Goal: Task Accomplishment & Management: Manage account settings

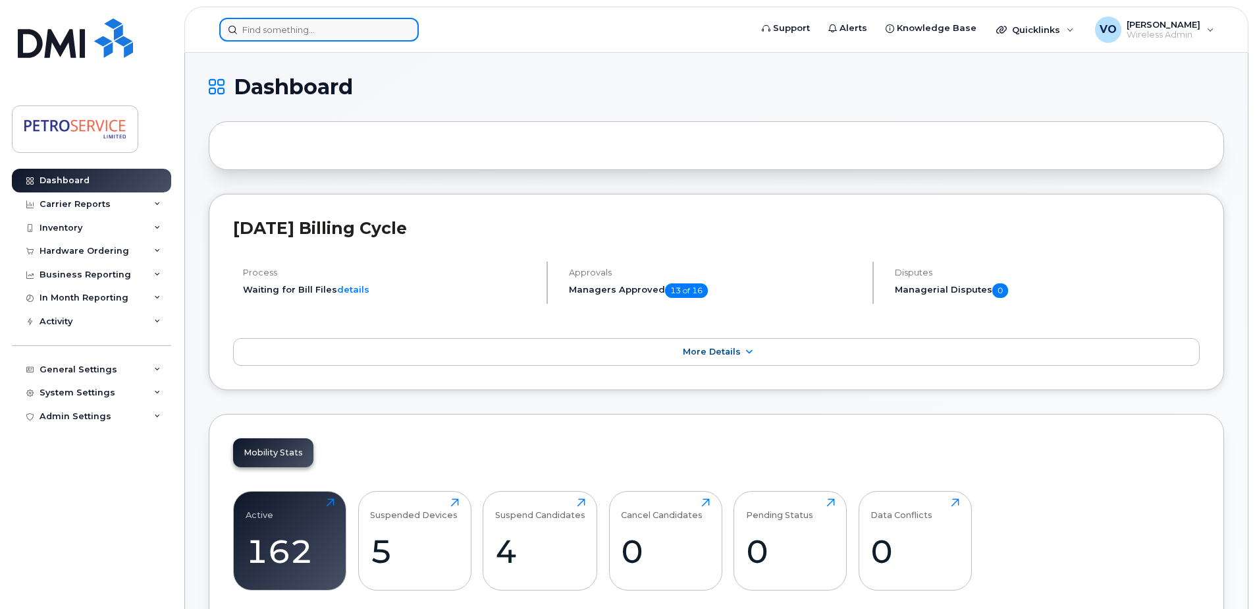
click at [256, 32] on input at bounding box center [319, 30] width 200 height 24
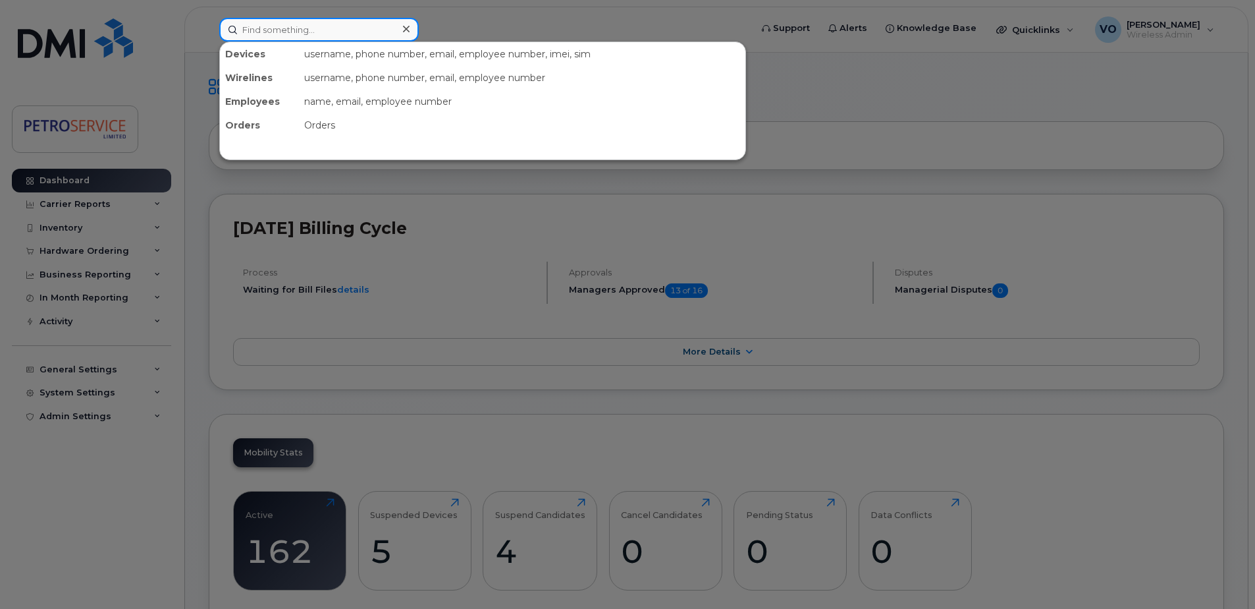
paste input "780-982-4815"
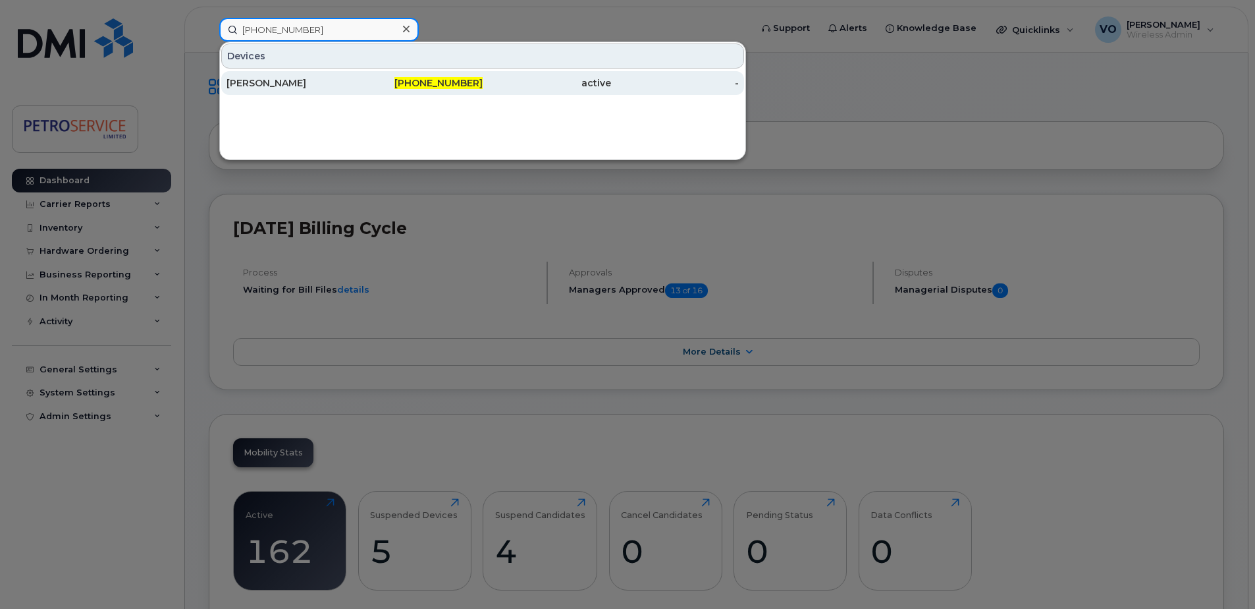
type input "780-982-4815"
click at [346, 89] on div "[PERSON_NAME]" at bounding box center [291, 82] width 128 height 13
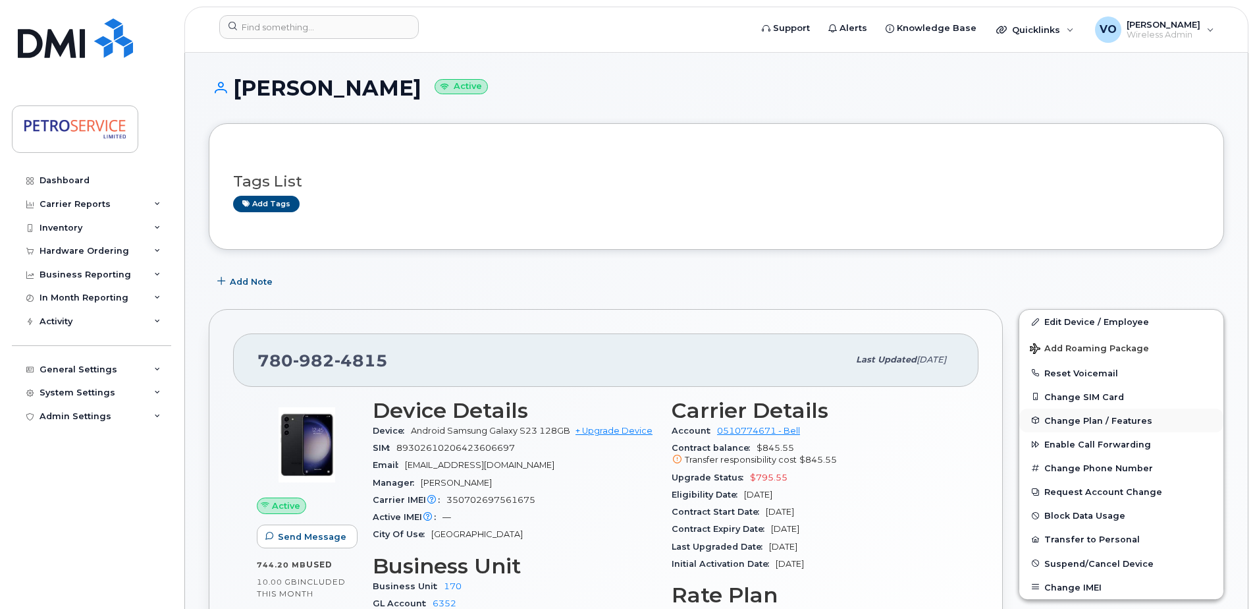
scroll to position [66, 0]
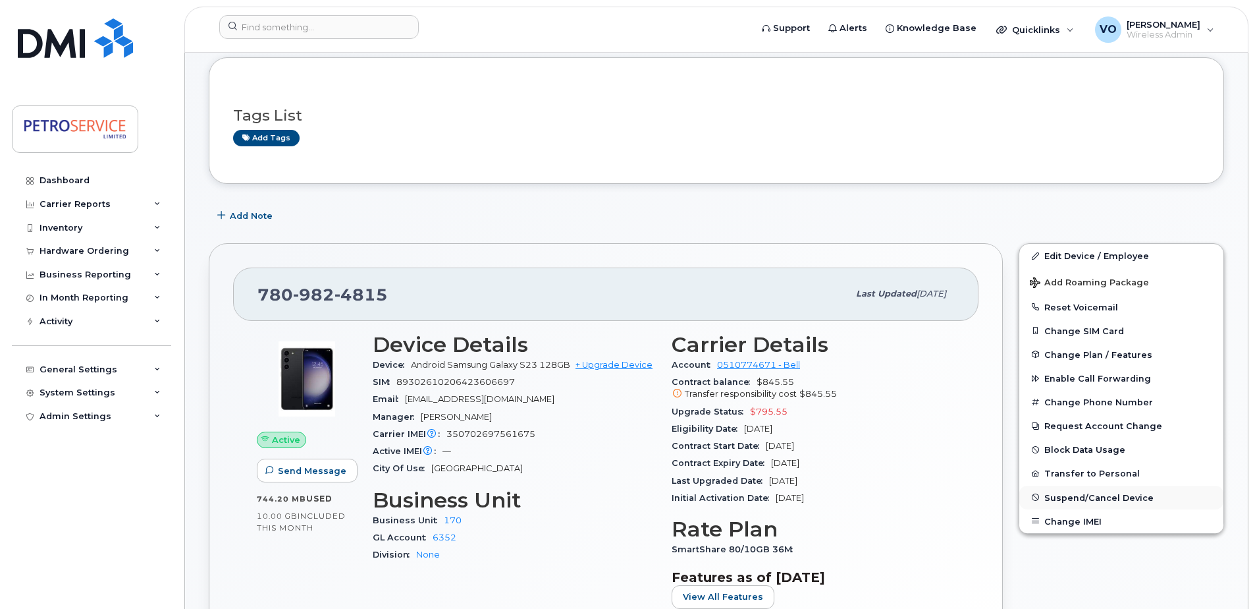
click at [1084, 500] on span "Suspend/Cancel Device" at bounding box center [1099, 497] width 109 height 10
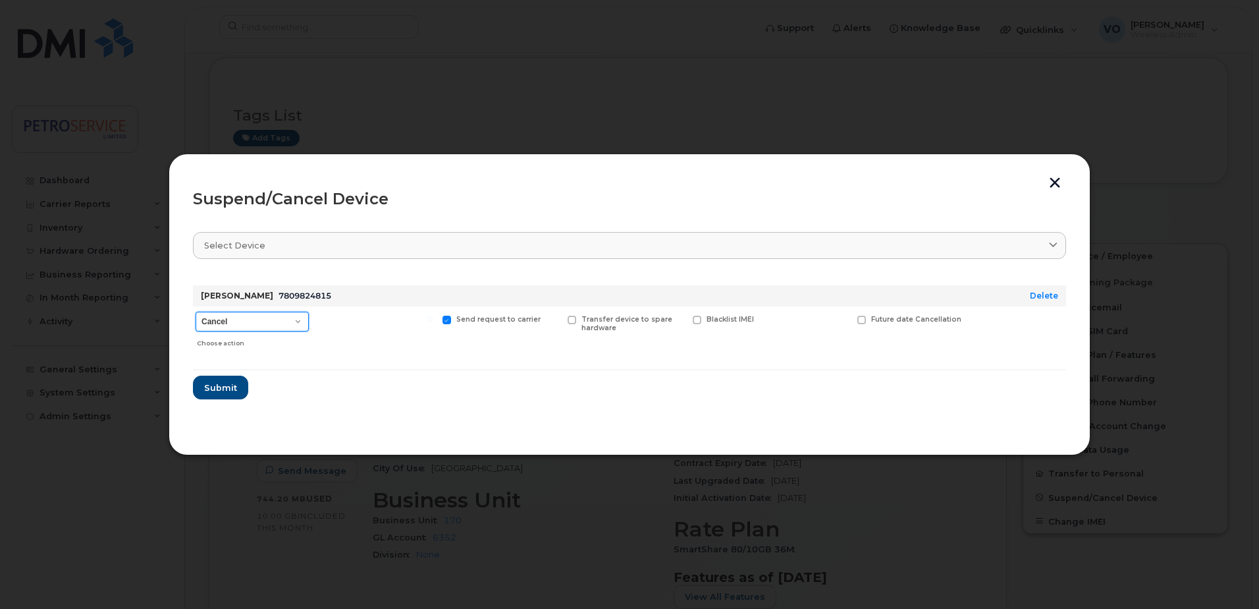
click at [298, 323] on select "Cancel Suspend - Extend Suspension Suspend - Reduced Rate Suspend - Full Rate S…" at bounding box center [252, 322] width 113 height 20
select select "[object Object]"
click at [196, 312] on select "Cancel Suspend - Extend Suspension Suspend - Reduced Rate Suspend - Full Rate S…" at bounding box center [252, 322] width 113 height 20
click at [225, 387] on span "Submit" at bounding box center [220, 387] width 33 height 13
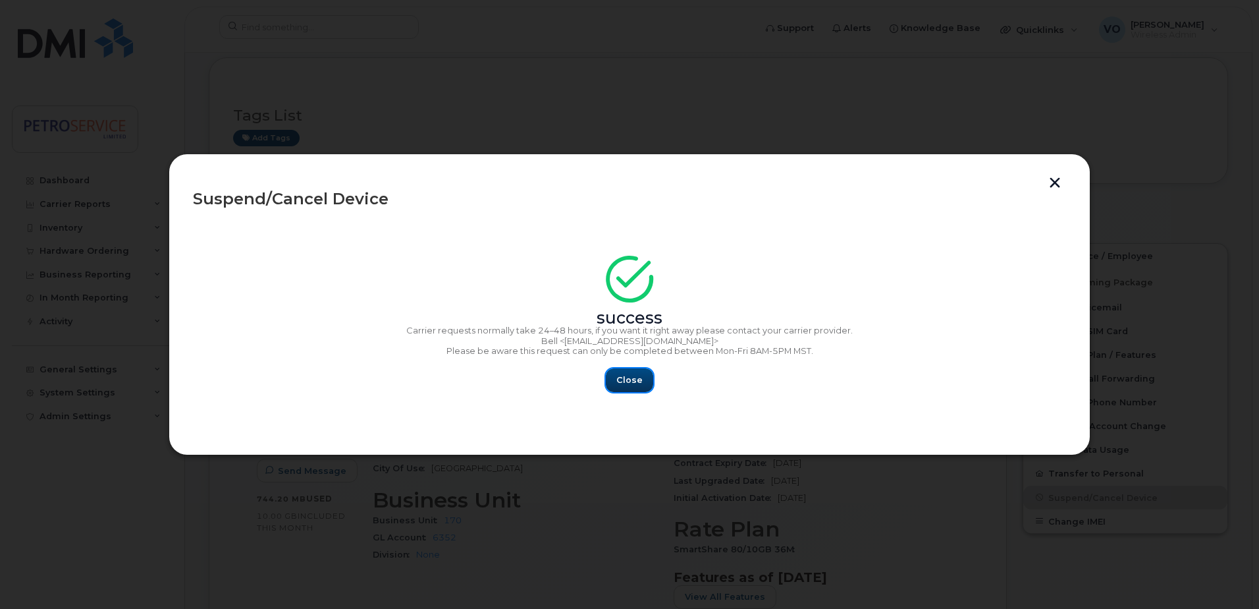
click at [630, 373] on span "Close" at bounding box center [630, 379] width 26 height 13
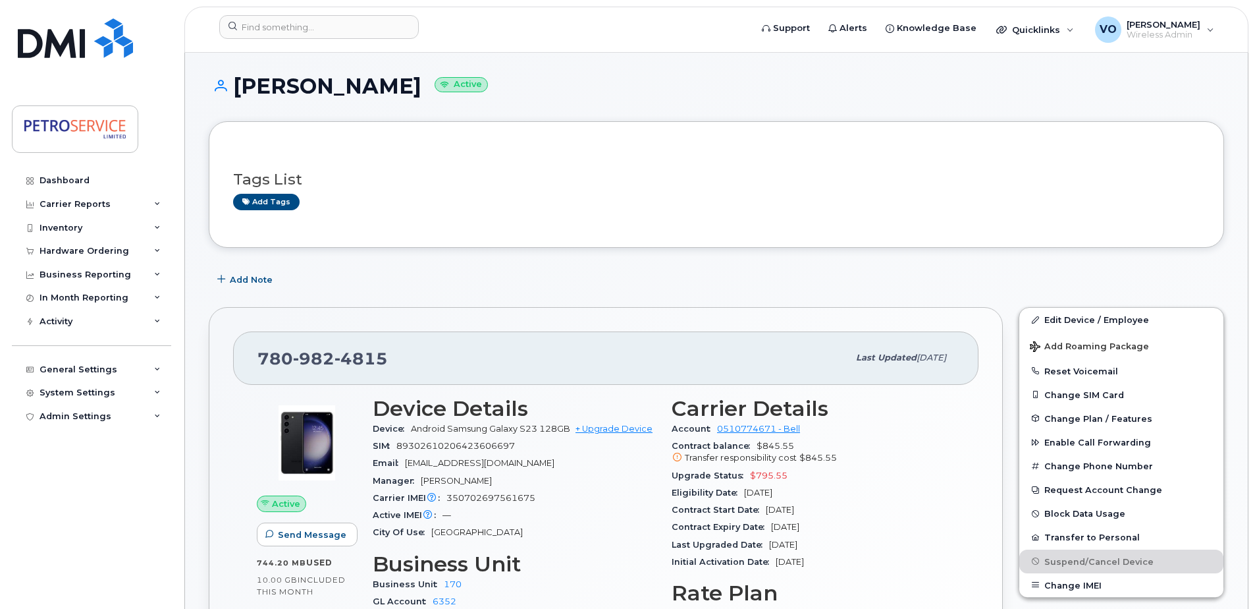
scroll to position [0, 0]
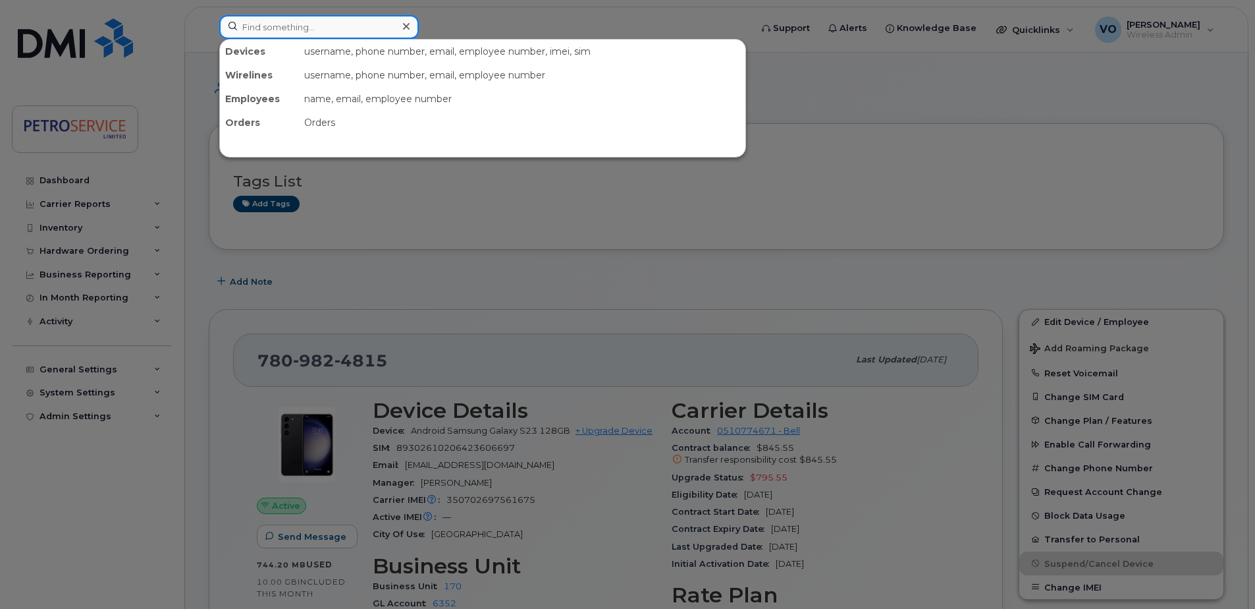
click at [281, 26] on input at bounding box center [319, 27] width 200 height 24
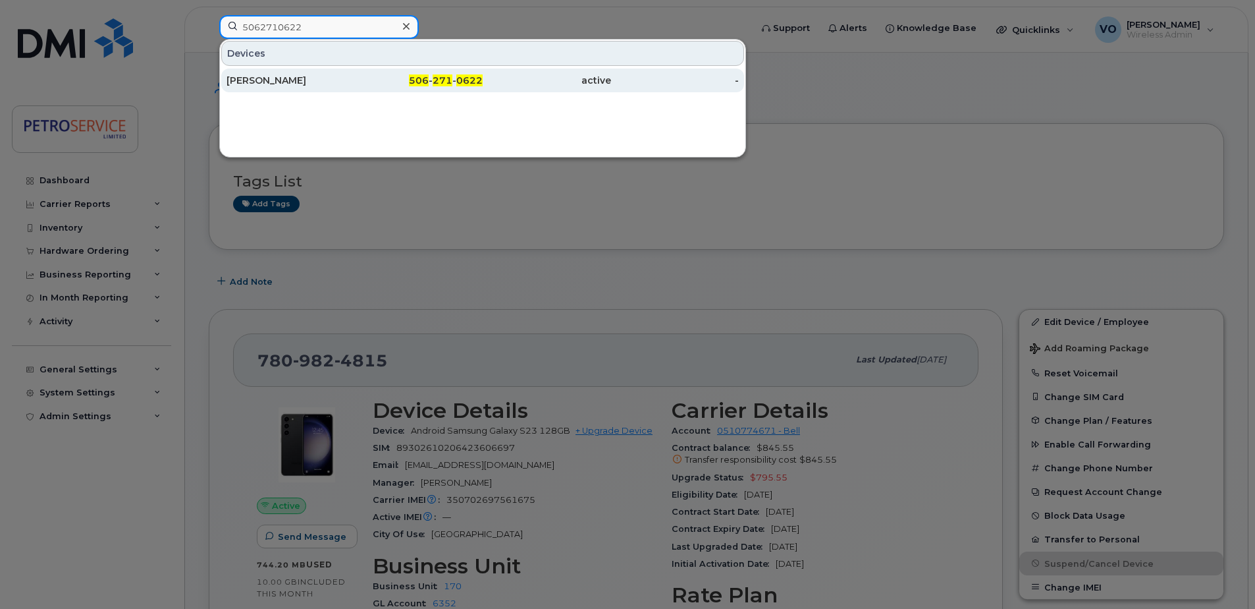
type input "5062710622"
click at [317, 90] on div "Olena Vasylyeva" at bounding box center [291, 81] width 128 height 24
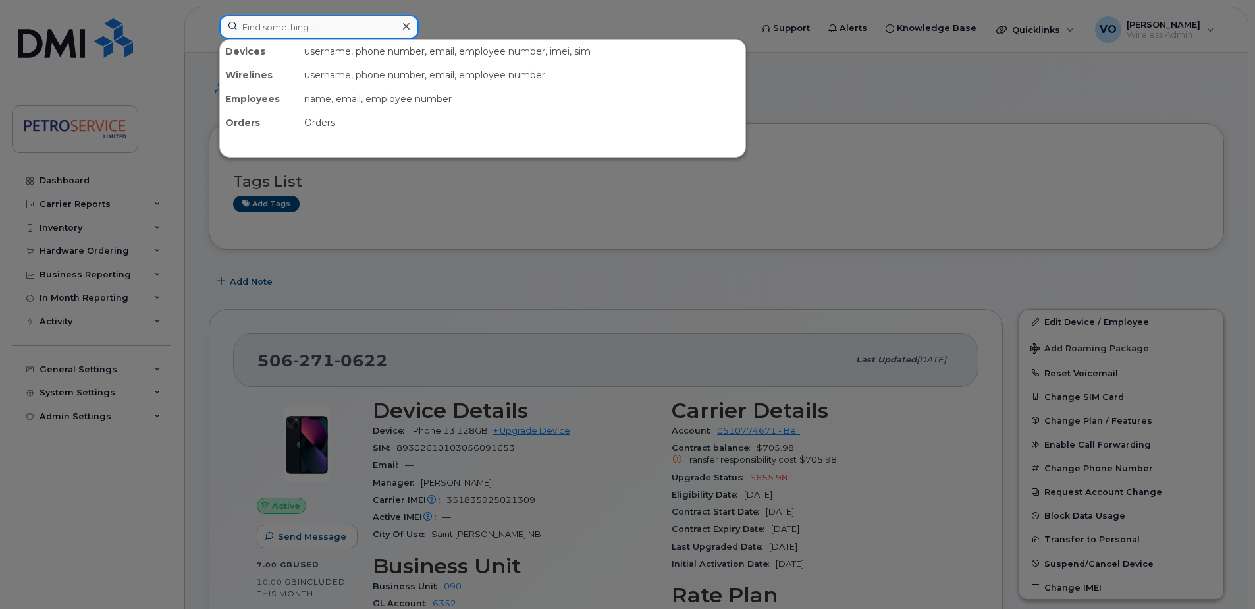
click at [287, 28] on input at bounding box center [319, 27] width 200 height 24
paste input "780-982-4815"
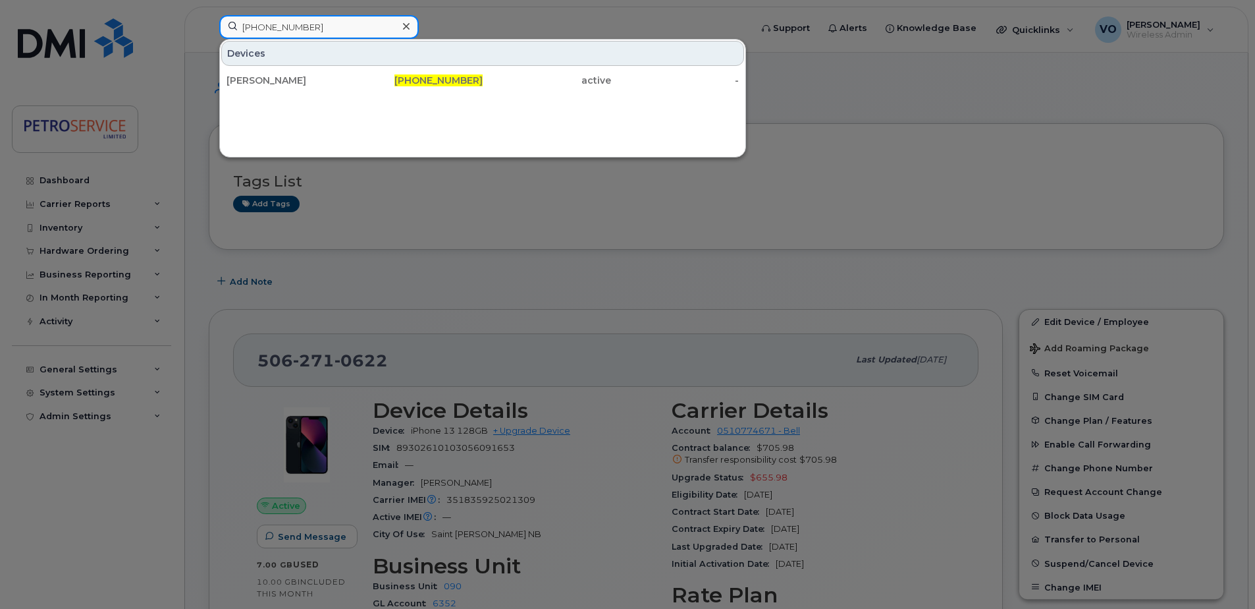
type input "780-982-4815"
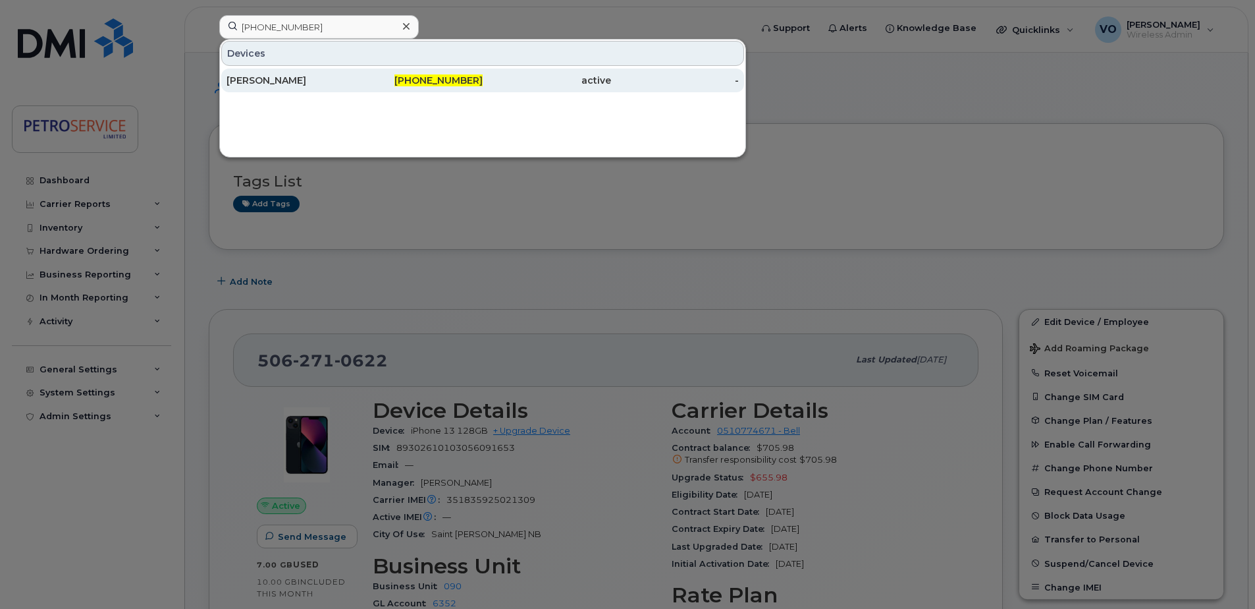
click at [314, 81] on div "[PERSON_NAME]" at bounding box center [291, 80] width 128 height 13
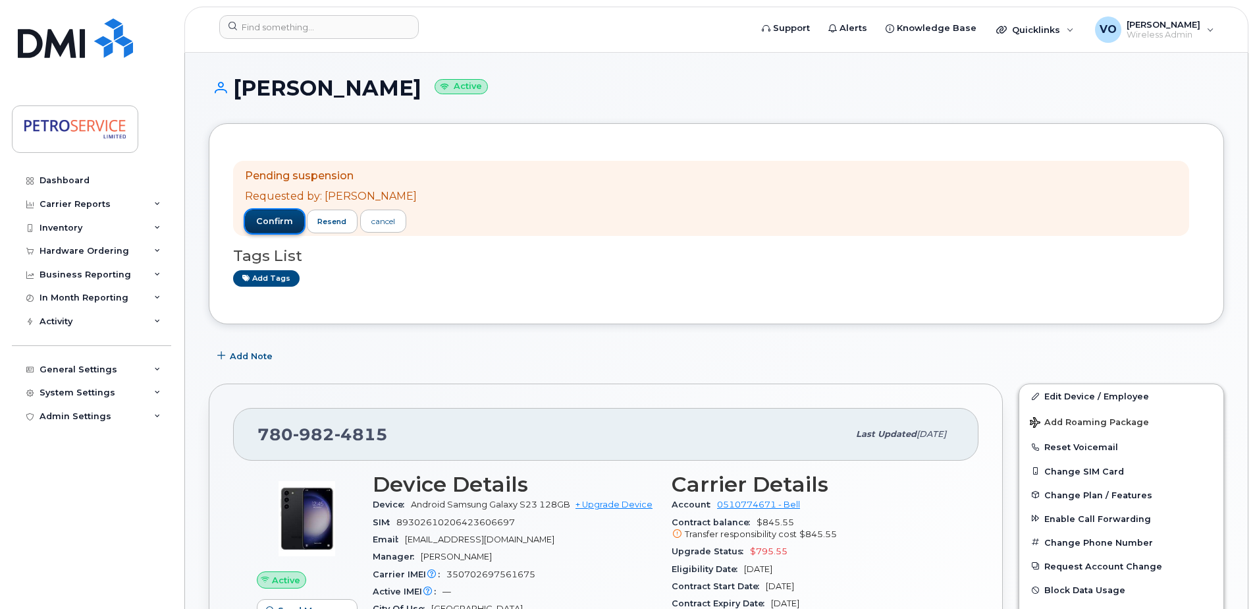
click at [266, 226] on span "confirm" at bounding box center [274, 221] width 37 height 12
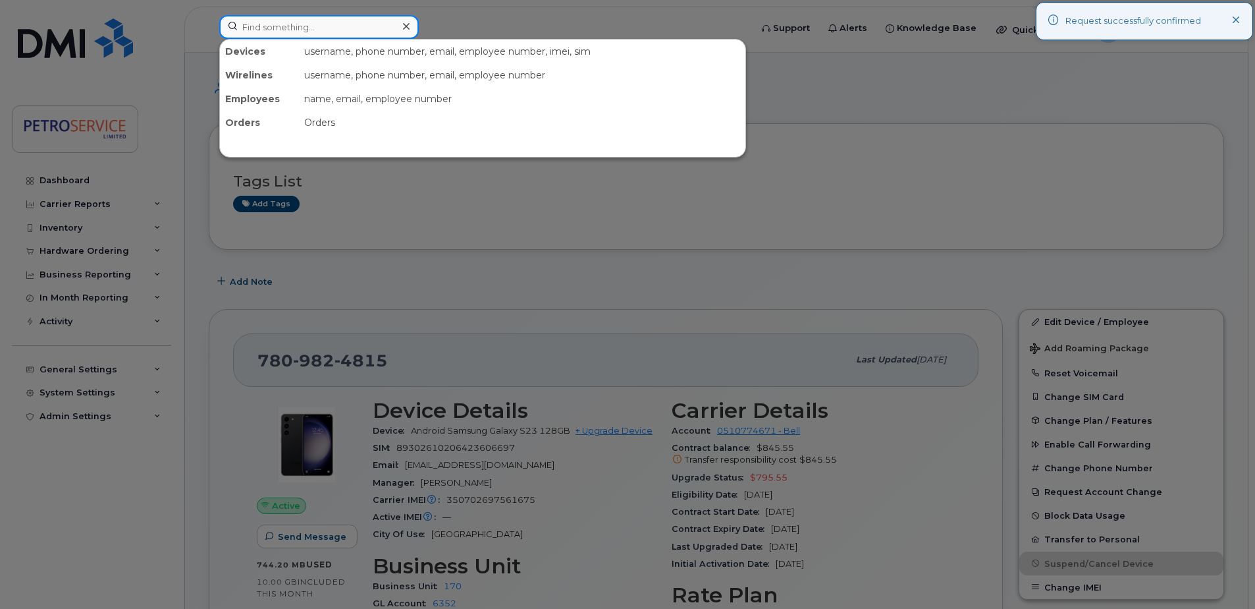
click at [278, 25] on input at bounding box center [319, 27] width 200 height 24
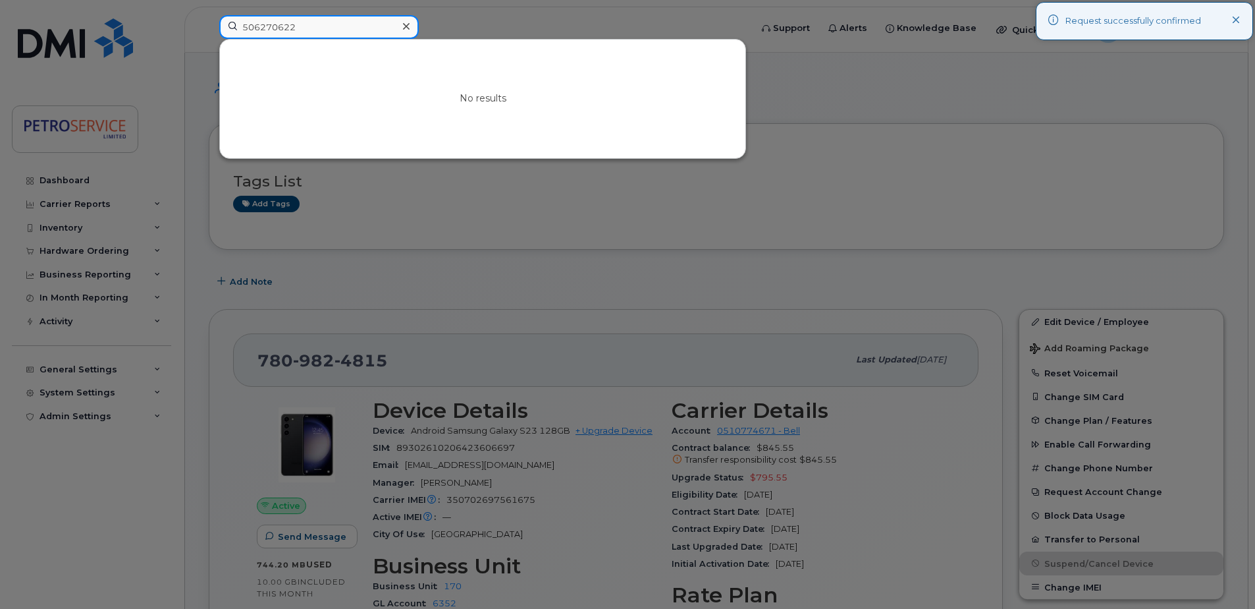
click at [271, 30] on input "506270622" at bounding box center [319, 27] width 200 height 24
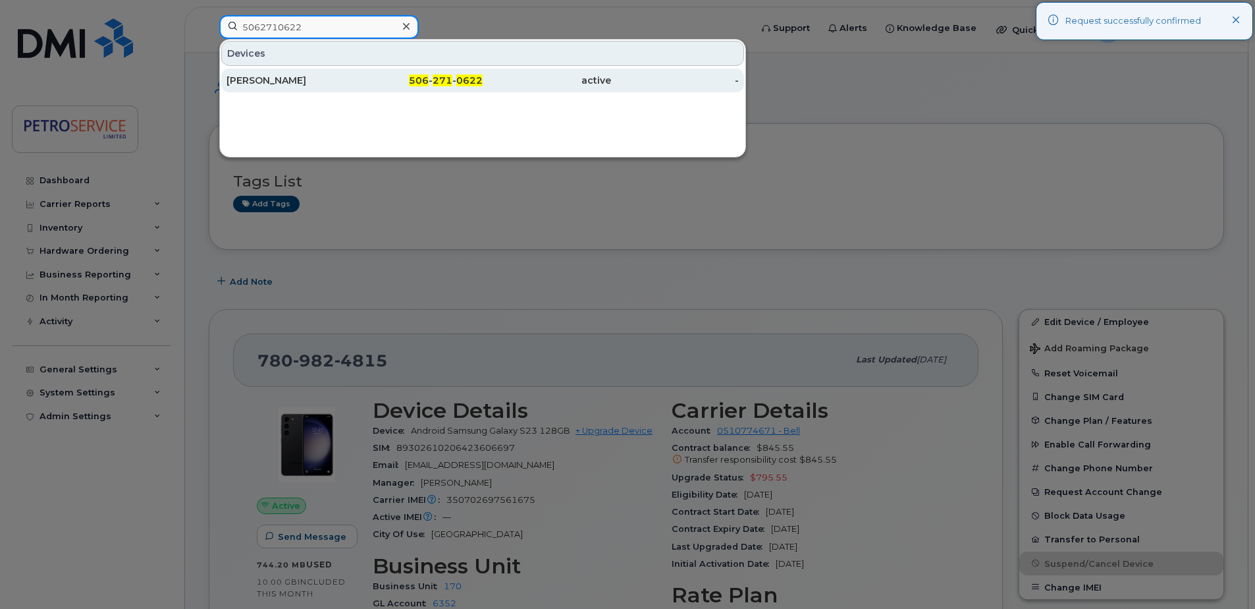
type input "5062710622"
click at [361, 78] on div "506 - 271 - 0622" at bounding box center [419, 80] width 128 height 13
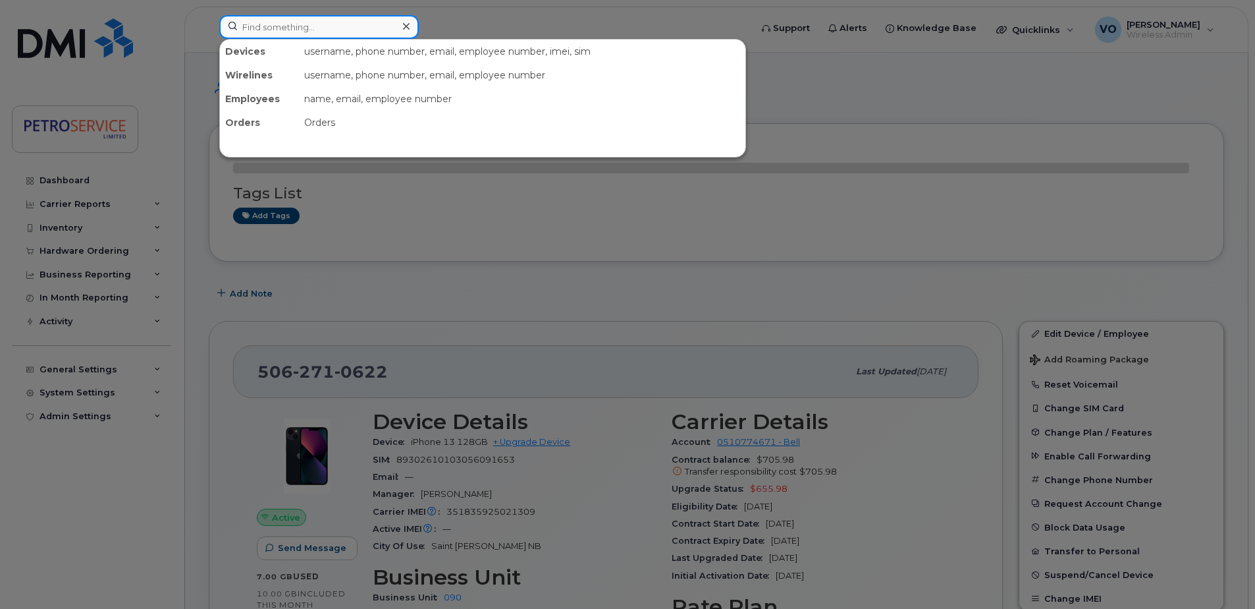
click at [296, 26] on input at bounding box center [319, 27] width 200 height 24
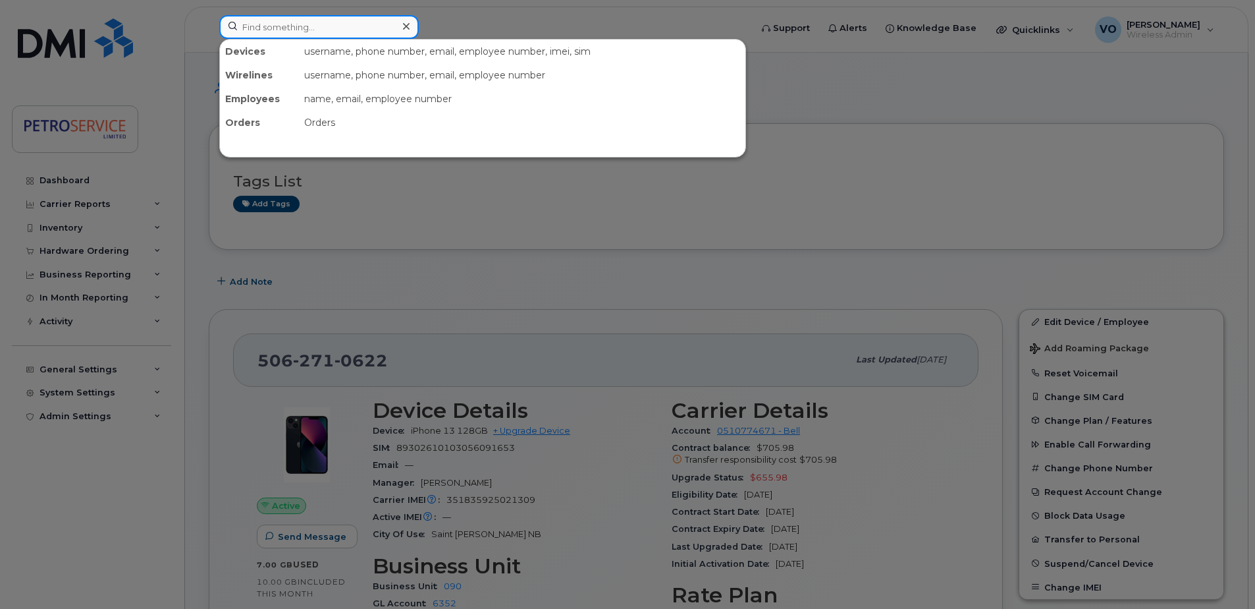
paste input "[PHONE_NUMBER]"
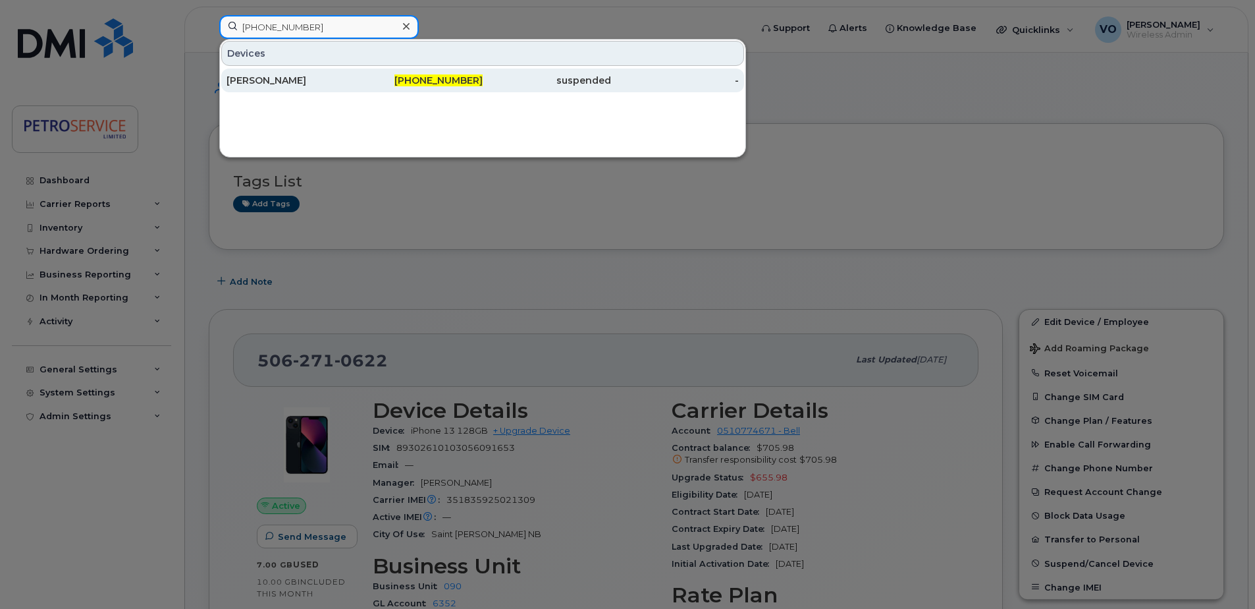
type input "[PHONE_NUMBER]"
click at [568, 85] on div "suspended" at bounding box center [547, 80] width 128 height 13
